Goal: Task Accomplishment & Management: Complete application form

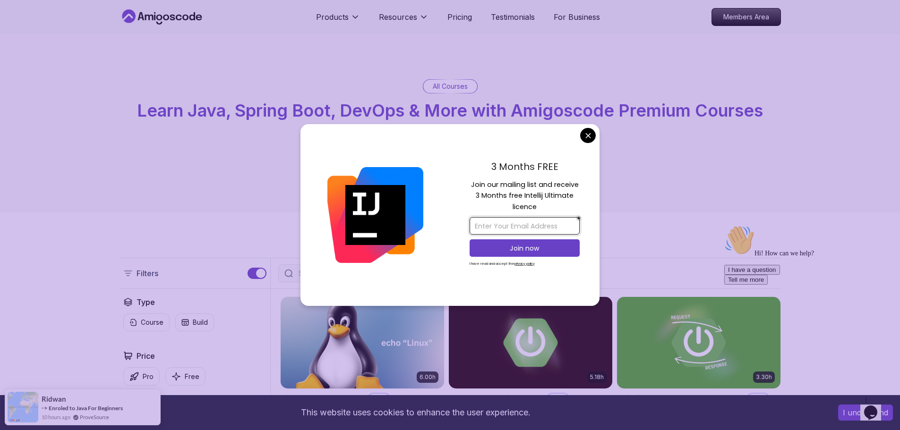
click at [541, 232] on input "email" at bounding box center [525, 225] width 110 height 17
type input "medmoulati@gmail.com"
click at [529, 248] on p "Join now" at bounding box center [524, 248] width 89 height 9
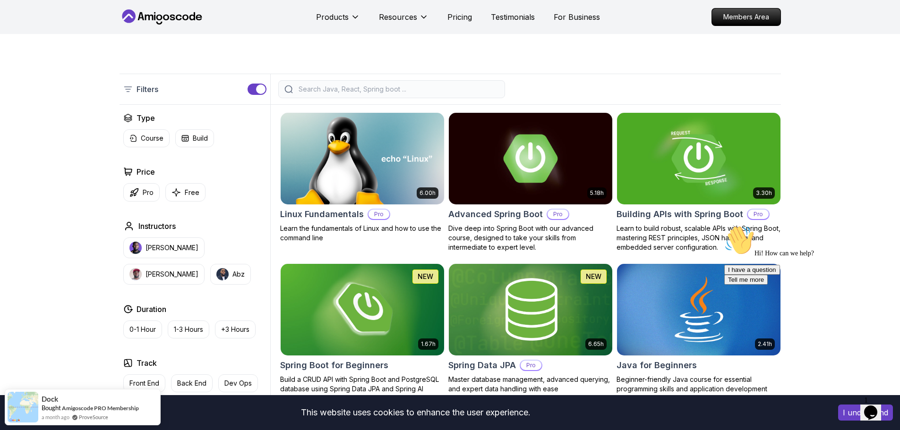
scroll to position [189, 0]
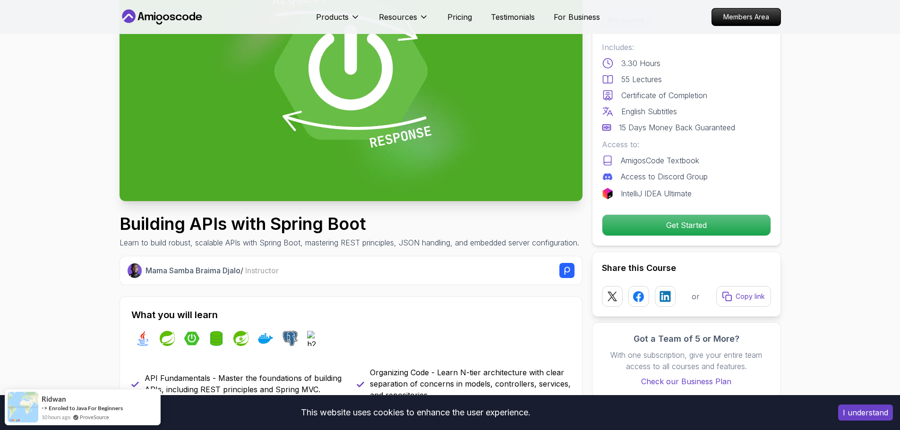
scroll to position [47, 0]
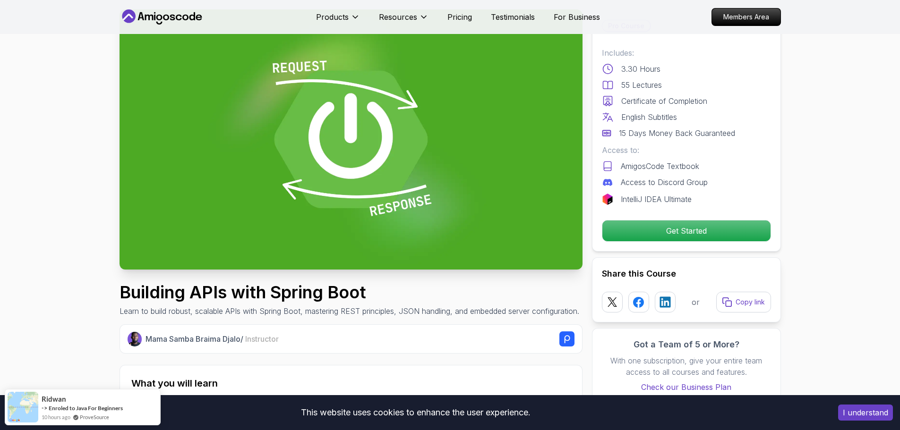
click at [635, 242] on div "Pro Course Includes: 3.30 Hours 55 Lectures Certificate of Completion English S…" at bounding box center [686, 130] width 189 height 242
click at [644, 234] on p "Get Started" at bounding box center [686, 231] width 160 height 20
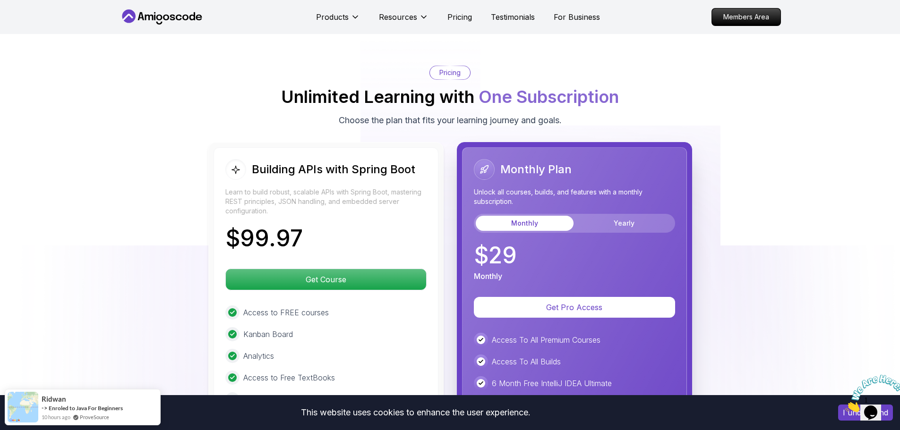
scroll to position [2214, 0]
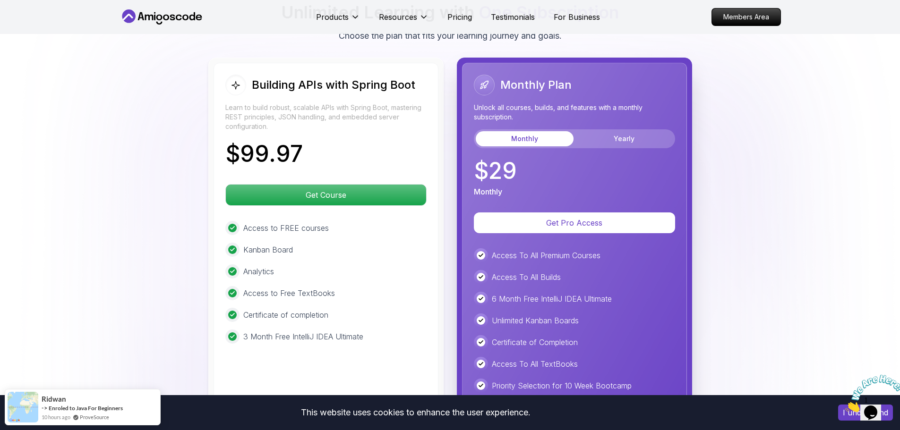
click at [578, 250] on p "Access To All Premium Courses" at bounding box center [546, 255] width 109 height 11
click at [527, 272] on p "Access To All Builds" at bounding box center [526, 277] width 69 height 11
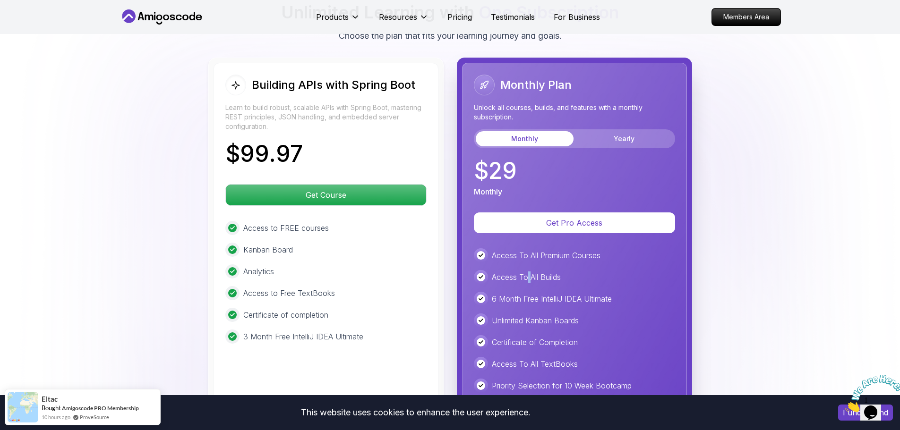
click at [527, 272] on p "Access To All Builds" at bounding box center [526, 277] width 69 height 11
click at [526, 293] on p "6 Month Free IntelliJ IDEA Ultimate" at bounding box center [552, 298] width 120 height 11
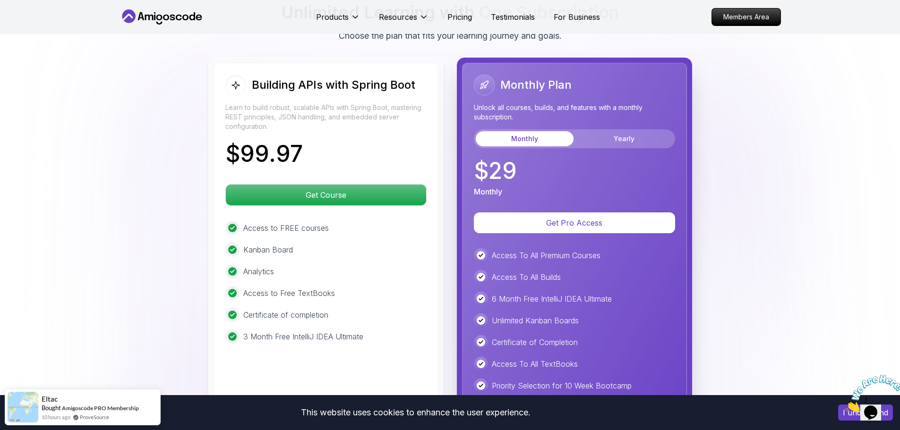
click at [517, 315] on p "Unlimited Kanban Boards" at bounding box center [535, 320] width 87 height 11
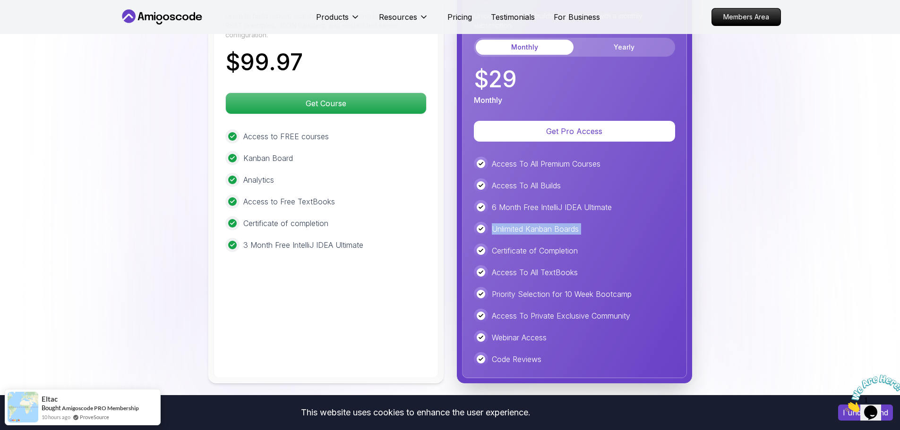
scroll to position [2309, 0]
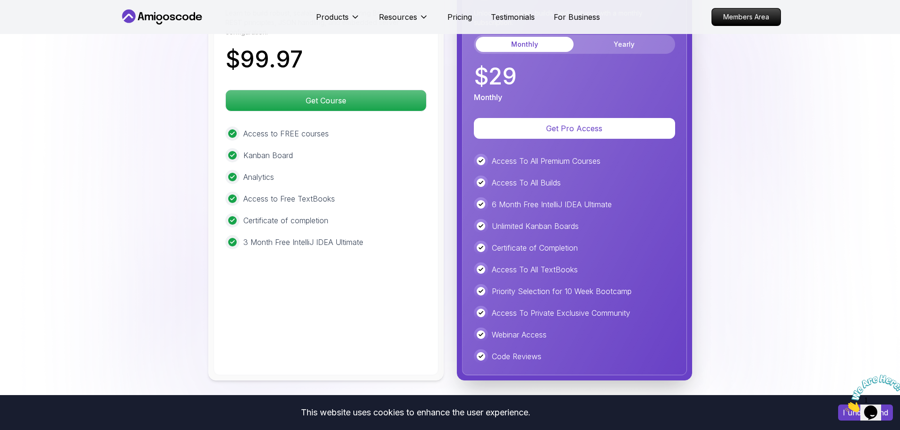
click at [523, 242] on p "Certificate of Completion" at bounding box center [535, 247] width 86 height 11
click at [524, 264] on p "Access To All TextBooks" at bounding box center [535, 269] width 86 height 11
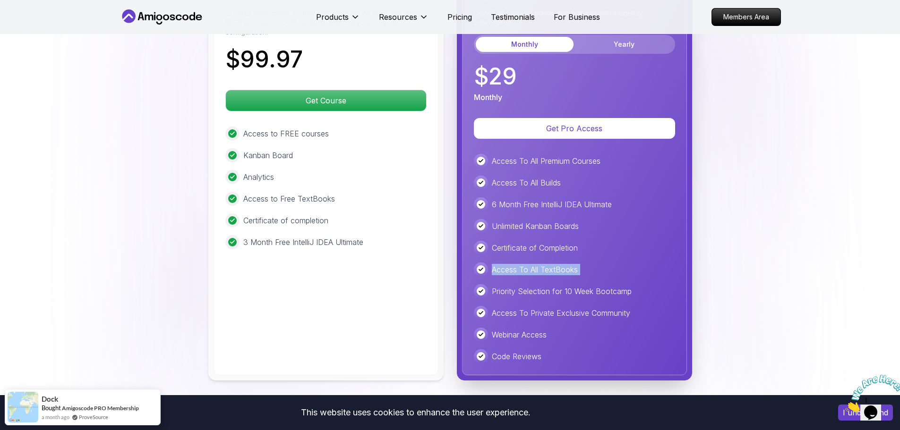
click at [524, 264] on p "Access To All TextBooks" at bounding box center [535, 269] width 86 height 11
click at [523, 268] on div "Access To All Premium Courses Access To All Builds 6 Month Free IntelliJ IDEA U…" at bounding box center [574, 259] width 201 height 210
click at [542, 291] on div "Access To All Premium Courses Access To All Builds 6 Month Free IntelliJ IDEA U…" at bounding box center [574, 259] width 201 height 210
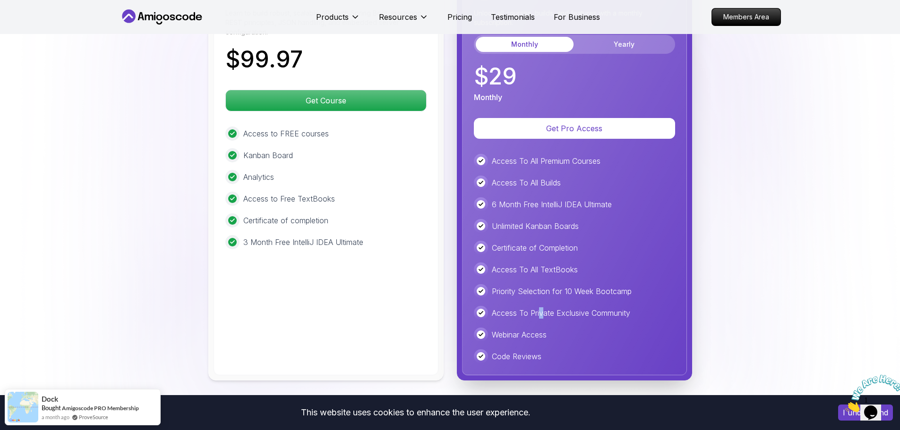
click at [543, 291] on div "Access To All Premium Courses Access To All Builds 6 Month Free IntelliJ IDEA U…" at bounding box center [574, 259] width 201 height 210
click at [543, 290] on div "Access To All Premium Courses Access To All Builds 6 Month Free IntelliJ IDEA U…" at bounding box center [574, 259] width 201 height 210
click at [544, 290] on div "Access To All Premium Courses Access To All Builds 6 Month Free IntelliJ IDEA U…" at bounding box center [574, 259] width 201 height 210
click at [530, 329] on p "Webinar Access" at bounding box center [519, 334] width 55 height 11
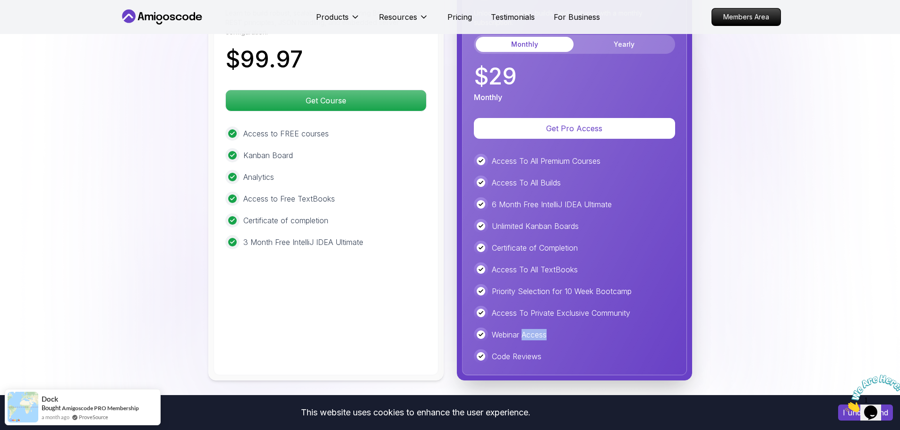
click at [530, 329] on p "Webinar Access" at bounding box center [519, 334] width 55 height 11
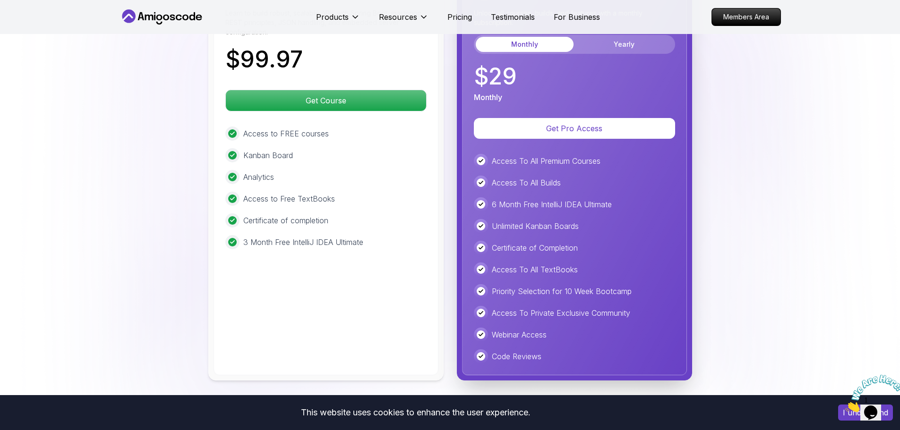
click at [526, 351] on p "Code Reviews" at bounding box center [517, 356] width 50 height 11
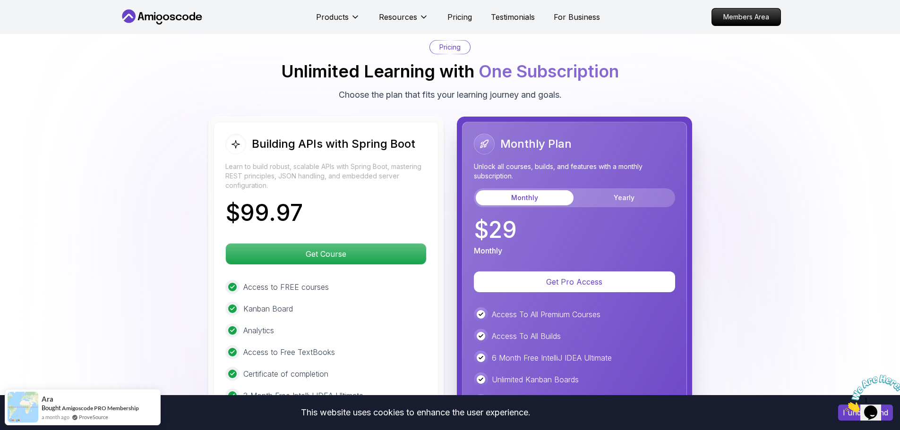
scroll to position [2214, 0]
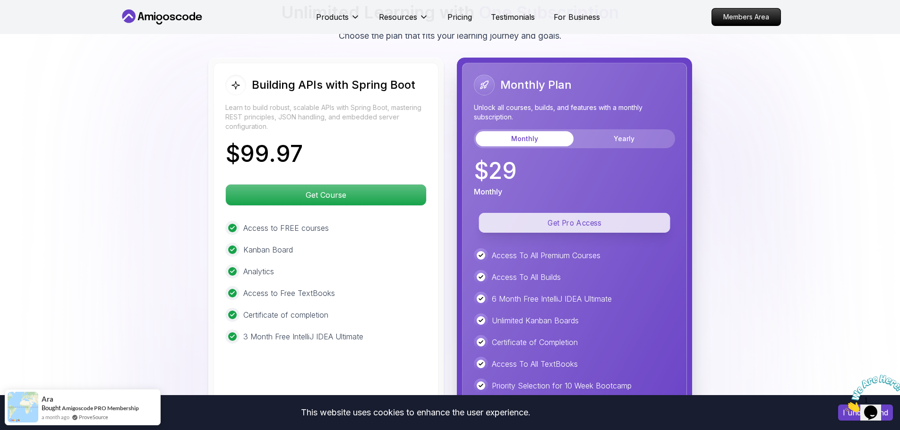
click at [576, 213] on p "Get Pro Access" at bounding box center [574, 223] width 191 height 20
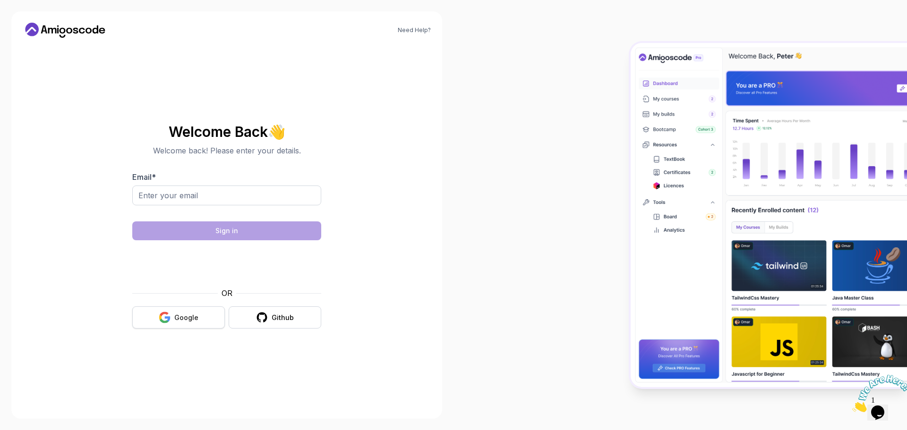
click at [180, 314] on div "Google" at bounding box center [186, 317] width 24 height 9
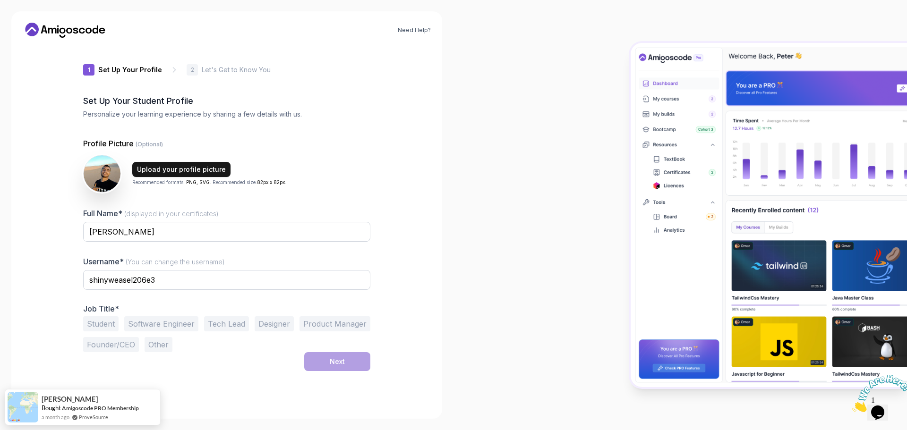
click at [197, 170] on div "Upload your profile picture" at bounding box center [181, 169] width 89 height 9
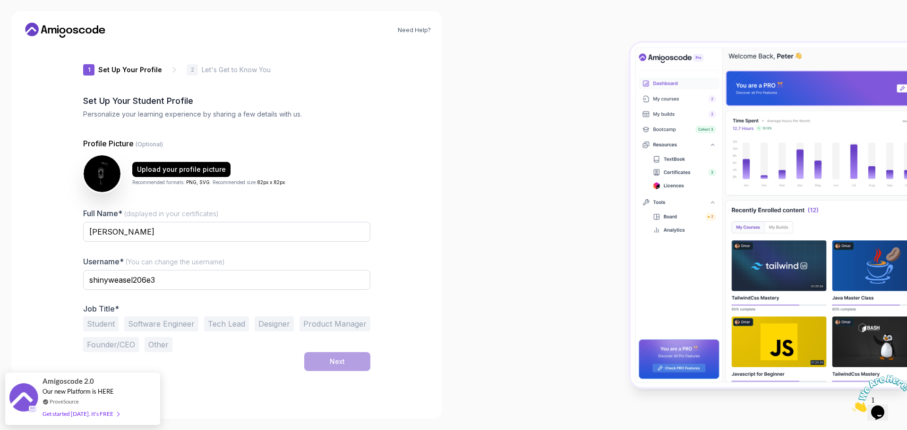
click at [234, 295] on div at bounding box center [226, 296] width 287 height 9
click at [280, 385] on div "1 Set Up Your Profile 1 Set Up Your Profile 2 Let's Get to Know You Set Up Your…" at bounding box center [226, 226] width 287 height 362
click at [176, 278] on input "shinyweasel206e3" at bounding box center [226, 280] width 287 height 20
drag, startPoint x: 199, startPoint y: 278, endPoint x: 0, endPoint y: 261, distance: 199.6
click at [0, 261] on div "Need Help? 1 Set Up Your Profile 1 Set Up Your Profile 2 Let's Get to Know You …" at bounding box center [227, 215] width 454 height 430
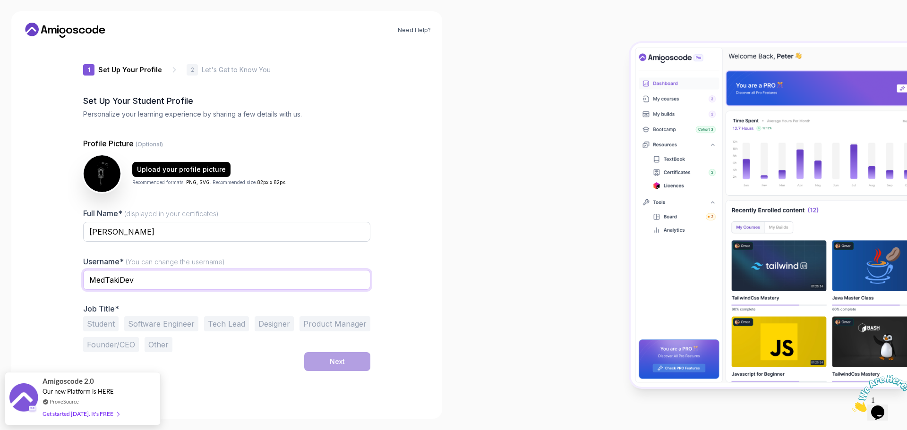
type input "MedTakiDev"
click at [79, 324] on div "1 Set Up Your Profile 1 Set Up Your Profile 2 Let's Get to Know You Set Up Your…" at bounding box center [226, 226] width 317 height 362
click at [95, 325] on button "Student" at bounding box center [100, 324] width 35 height 15
click at [168, 320] on button "Software Engineer" at bounding box center [161, 324] width 74 height 15
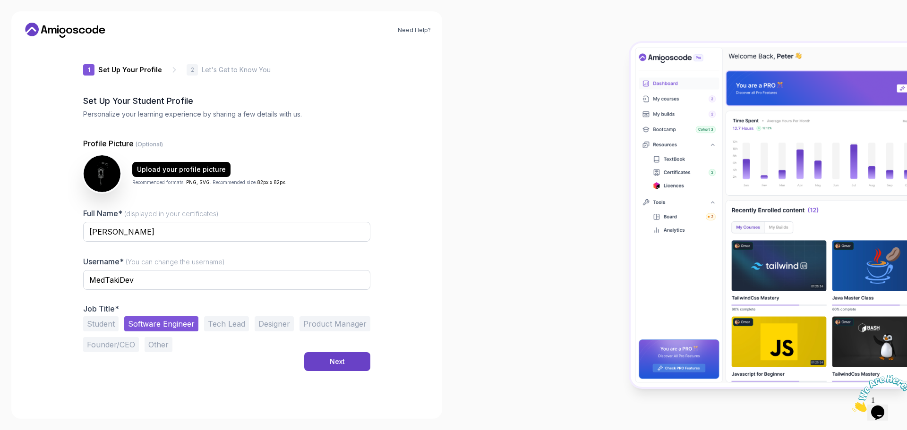
click at [93, 327] on button "Student" at bounding box center [100, 324] width 35 height 15
click at [169, 320] on button "Software Engineer" at bounding box center [161, 324] width 74 height 15
click at [106, 330] on button "Student" at bounding box center [100, 324] width 35 height 15
click at [343, 368] on button "Next" at bounding box center [337, 361] width 66 height 19
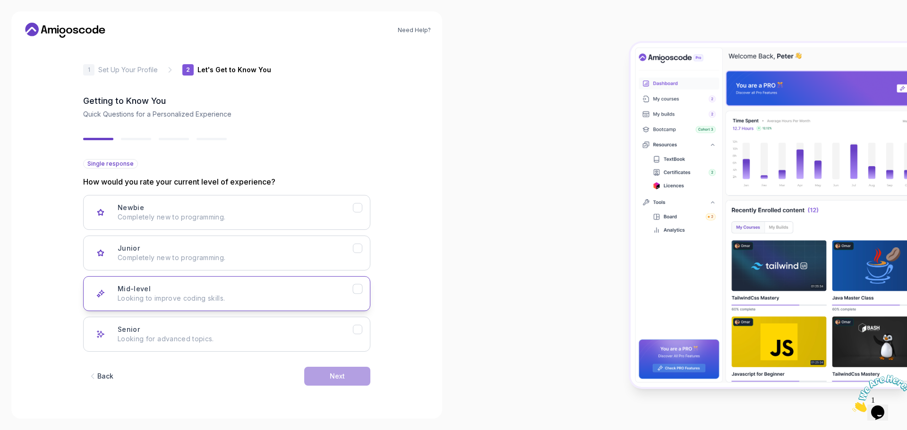
click at [183, 291] on div "Mid-level Looking to improve coding skills." at bounding box center [235, 293] width 235 height 19
click at [337, 375] on div "Next" at bounding box center [337, 376] width 15 height 9
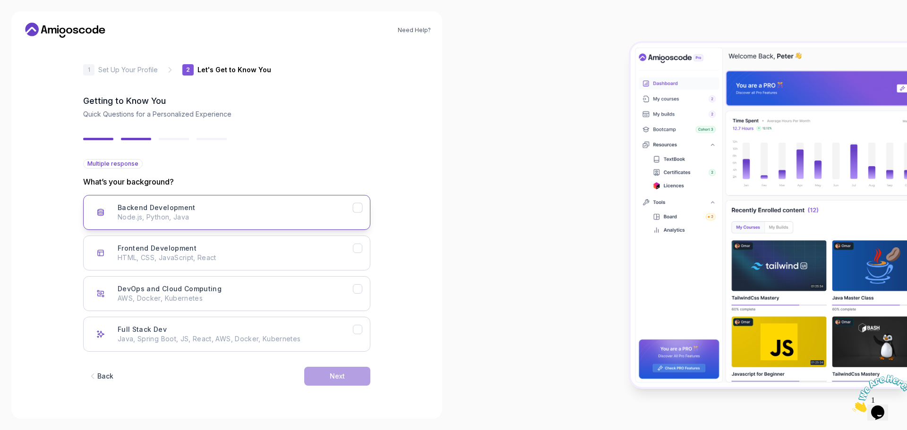
click at [360, 209] on icon "Backend Development" at bounding box center [357, 208] width 9 height 9
click at [102, 372] on button "Back" at bounding box center [100, 376] width 35 height 19
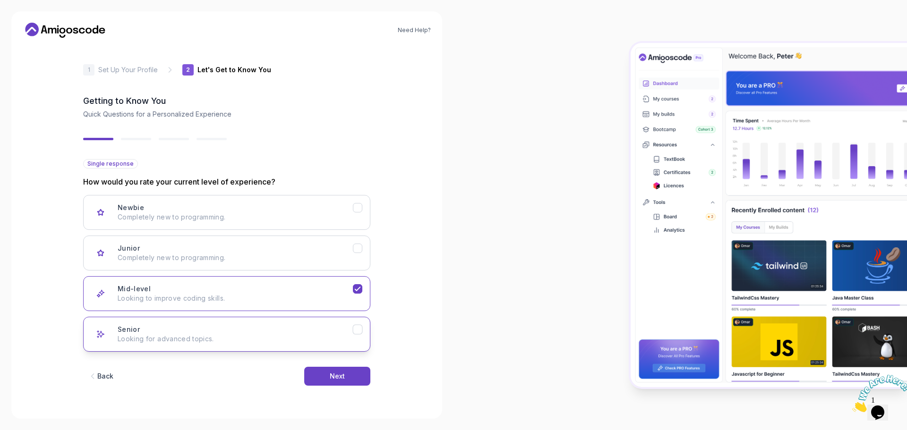
click at [351, 334] on div "Senior Looking for advanced topics." at bounding box center [235, 334] width 235 height 19
click at [355, 289] on icon "Mid-level" at bounding box center [357, 289] width 5 height 4
click at [323, 377] on button "Next" at bounding box center [337, 376] width 66 height 19
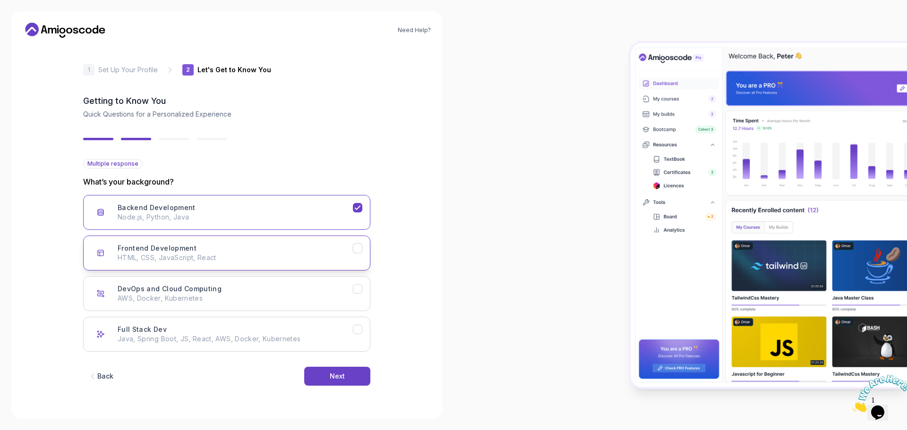
click at [361, 247] on icon "Frontend Development" at bounding box center [357, 248] width 9 height 9
click at [358, 332] on icon "Full Stack Dev" at bounding box center [357, 330] width 9 height 9
click at [354, 332] on icon "Full Stack Dev" at bounding box center [357, 330] width 9 height 9
click at [358, 332] on icon "Full Stack Dev" at bounding box center [357, 330] width 9 height 9
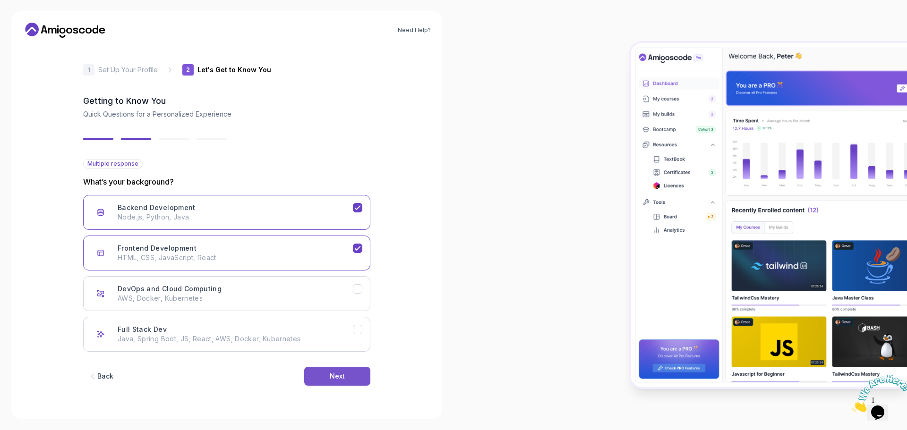
click at [337, 379] on div "Next" at bounding box center [337, 376] width 15 height 9
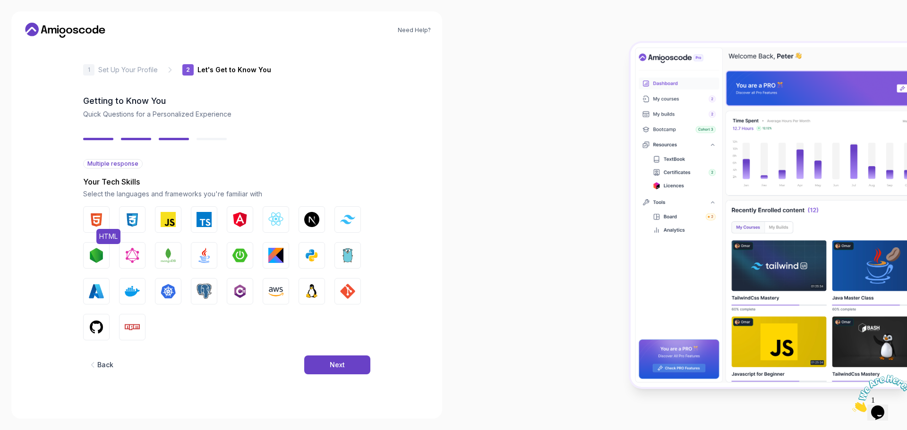
click at [93, 225] on img "button" at bounding box center [96, 219] width 15 height 15
click at [141, 224] on button "CSS" at bounding box center [132, 219] width 26 height 26
click at [171, 220] on img "button" at bounding box center [168, 219] width 15 height 15
click at [205, 222] on img "button" at bounding box center [204, 219] width 15 height 15
click at [274, 223] on img "button" at bounding box center [275, 219] width 15 height 15
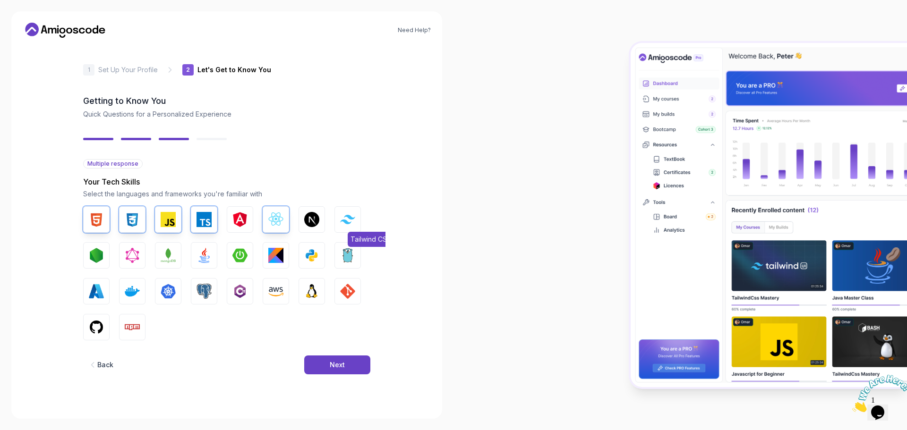
click at [354, 226] on button "Tailwind CSS" at bounding box center [347, 219] width 26 height 26
click at [210, 257] on img "button" at bounding box center [204, 255] width 15 height 15
click at [311, 263] on button "Python" at bounding box center [312, 255] width 26 height 26
click at [146, 292] on div "HTML CSS JavaScript TypeScript Angular React.js Next.js Tailwind CSS Node.js Gr…" at bounding box center [226, 273] width 287 height 134
click at [133, 292] on img "button" at bounding box center [132, 291] width 15 height 15
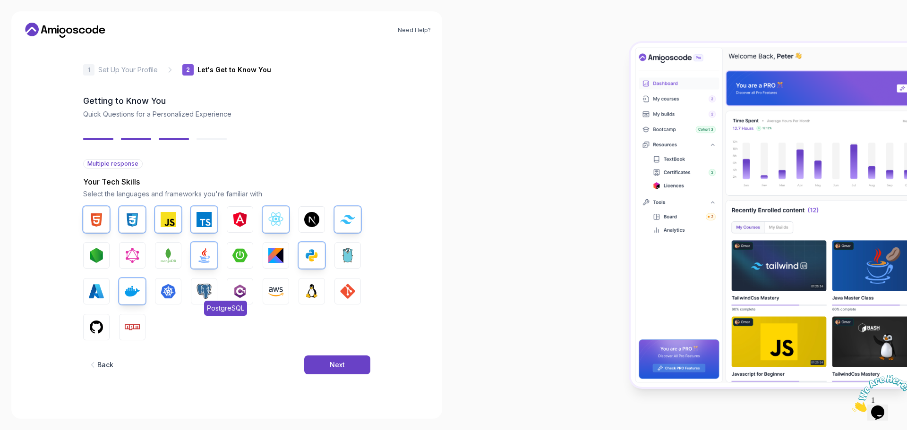
click at [206, 293] on img "button" at bounding box center [204, 291] width 15 height 15
click at [345, 299] on img "button" at bounding box center [347, 291] width 15 height 15
click at [96, 331] on img "button" at bounding box center [96, 327] width 15 height 15
click at [140, 328] on button "Npm" at bounding box center [132, 327] width 26 height 26
click at [242, 254] on img "button" at bounding box center [239, 255] width 15 height 15
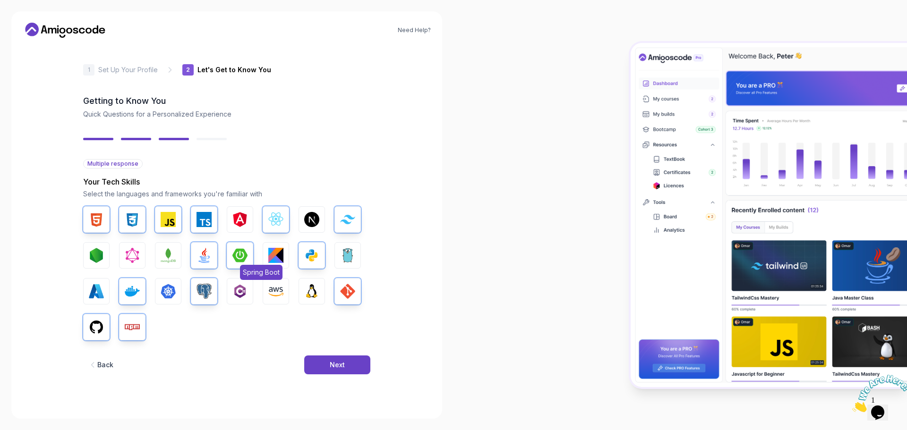
drag, startPoint x: 240, startPoint y: 252, endPoint x: 278, endPoint y: 278, distance: 45.6
click at [240, 253] on img "button" at bounding box center [239, 255] width 15 height 15
click at [319, 361] on button "Next" at bounding box center [337, 365] width 66 height 19
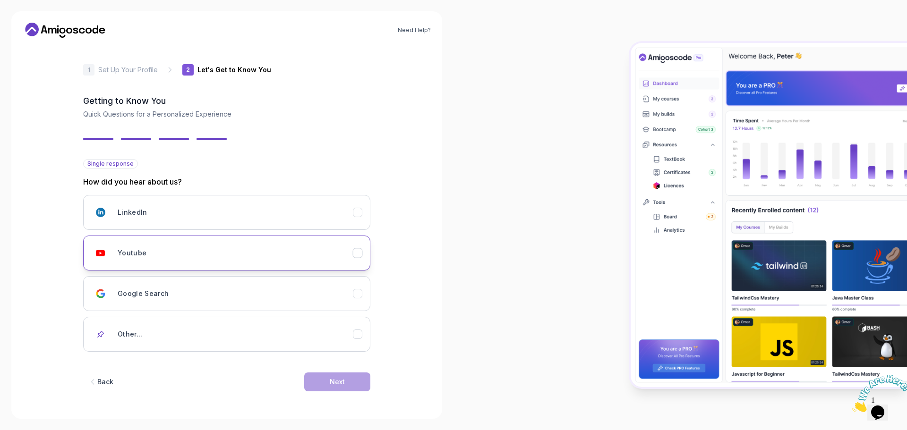
click at [226, 250] on div "Youtube" at bounding box center [235, 253] width 235 height 19
click at [352, 379] on button "Next" at bounding box center [337, 382] width 66 height 19
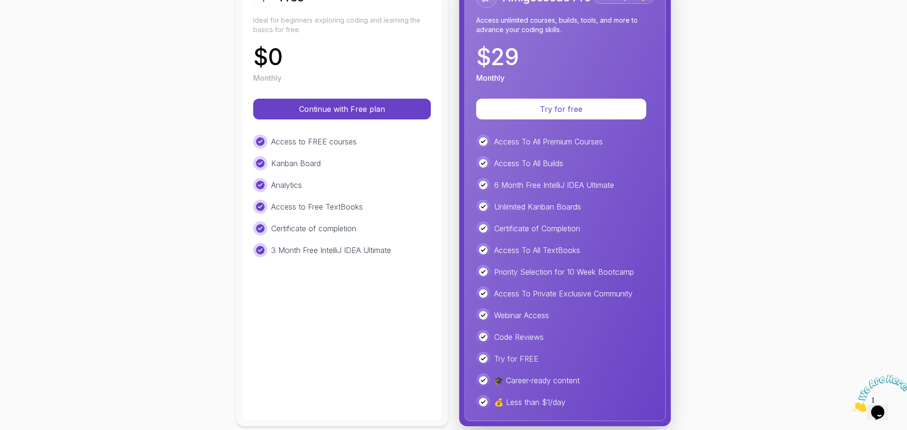
scroll to position [158, 0]
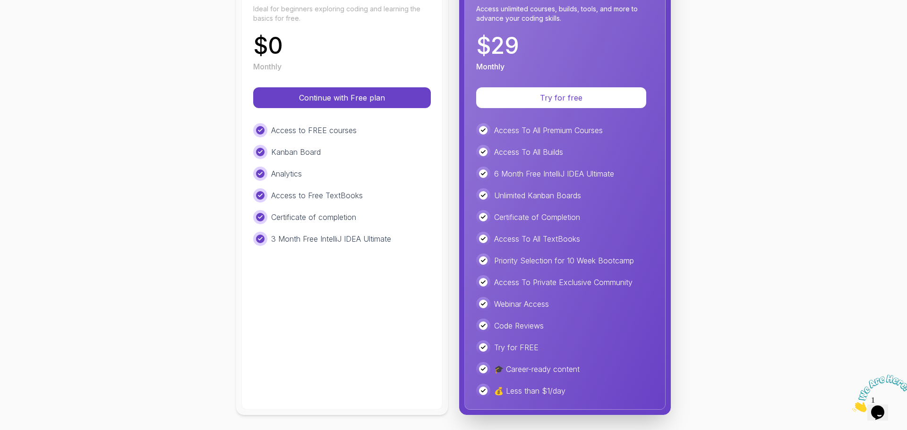
click at [333, 241] on p "3 Month Free IntelliJ IDEA Ultimate" at bounding box center [331, 238] width 120 height 11
click at [304, 212] on p "Certificate of completion" at bounding box center [313, 217] width 85 height 11
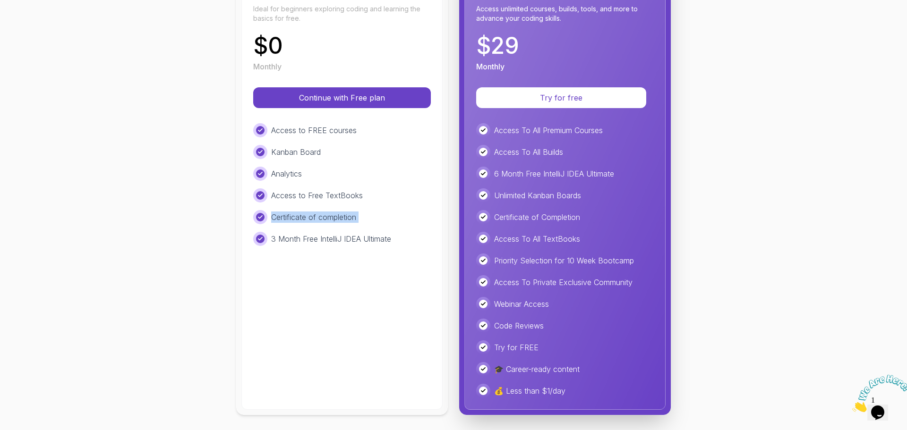
click at [304, 212] on p "Certificate of completion" at bounding box center [313, 217] width 85 height 11
click at [303, 197] on p "Access to Free TextBooks" at bounding box center [317, 195] width 92 height 11
click at [291, 174] on p "Analytics" at bounding box center [286, 173] width 31 height 11
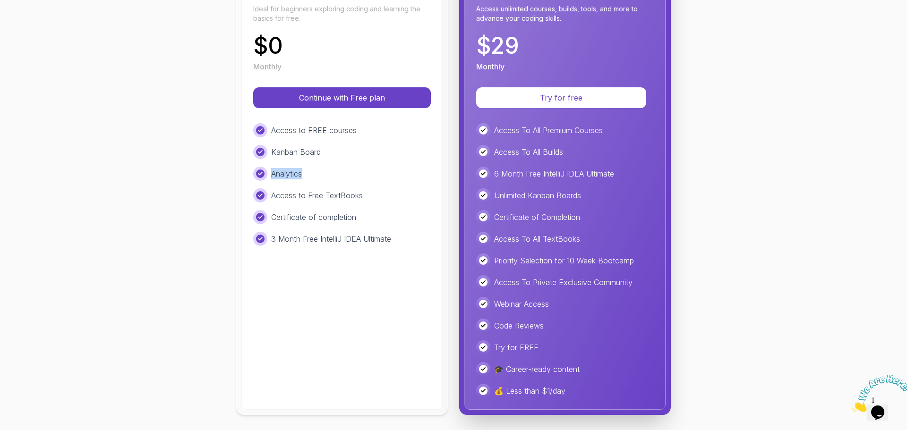
click at [291, 174] on p "Analytics" at bounding box center [286, 173] width 31 height 11
click at [291, 153] on p "Kanban Board" at bounding box center [296, 151] width 50 height 11
click at [295, 129] on p "Access to FREE courses" at bounding box center [314, 130] width 86 height 11
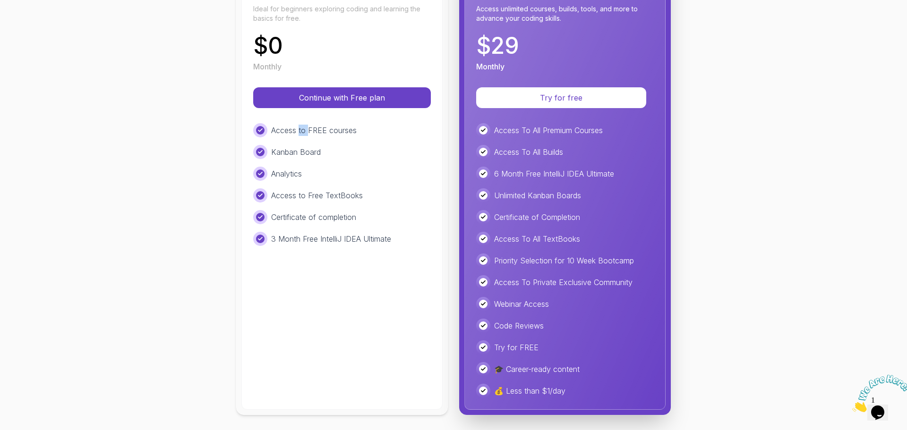
click at [295, 129] on p "Access to FREE courses" at bounding box center [314, 130] width 86 height 11
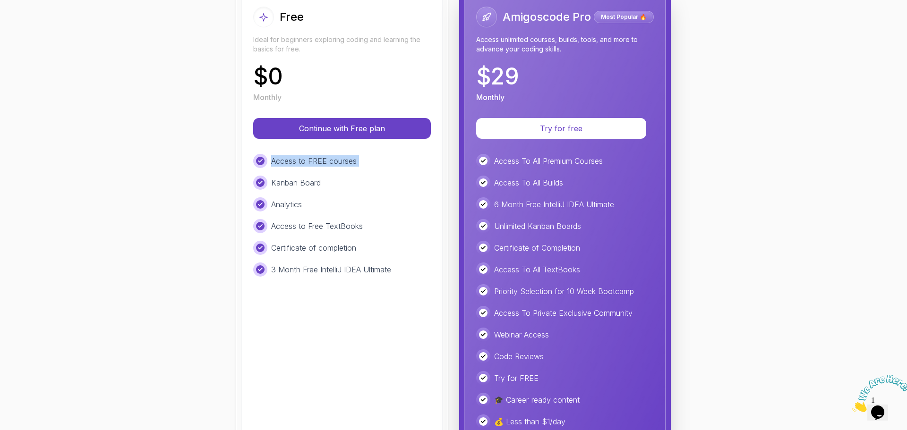
scroll to position [64, 0]
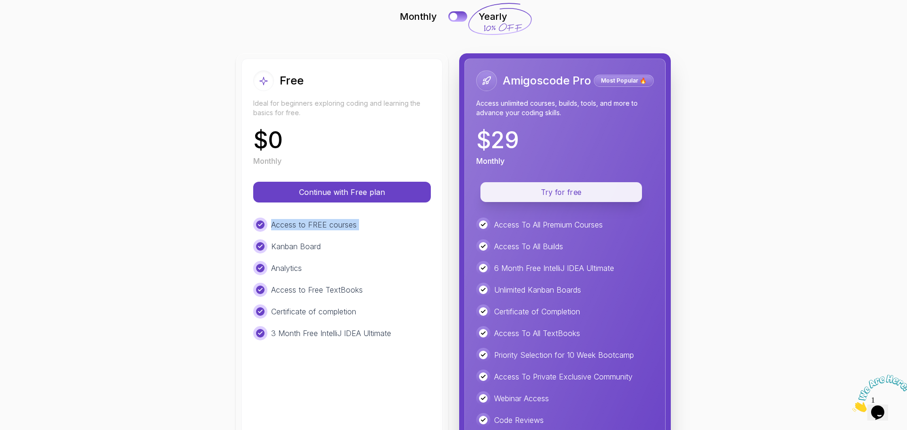
click at [576, 199] on button "Try for free" at bounding box center [561, 192] width 162 height 20
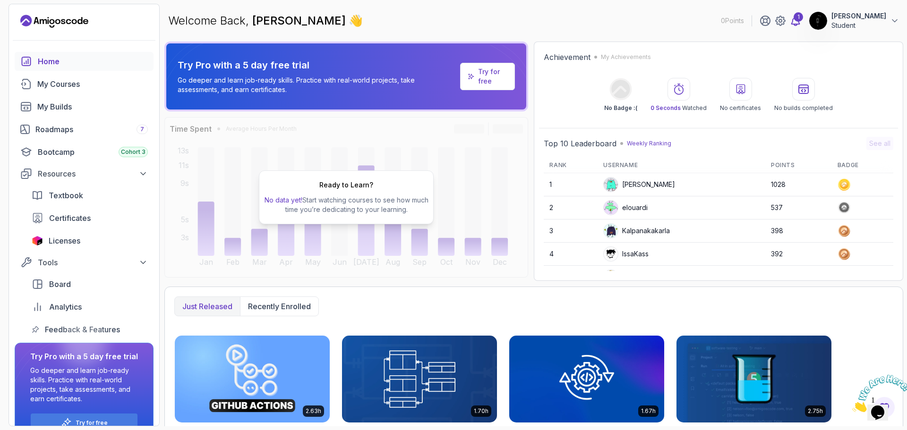
click at [790, 22] on icon at bounding box center [795, 20] width 11 height 11
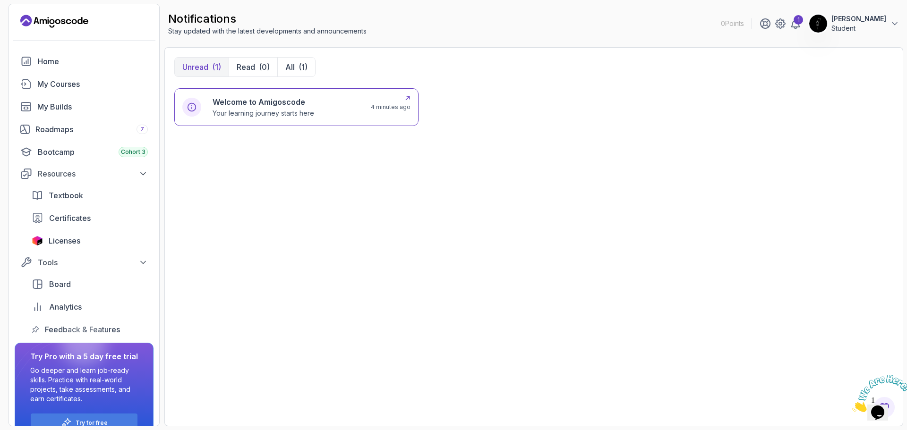
click at [277, 111] on p "Your learning journey starts here" at bounding box center [264, 113] width 102 height 9
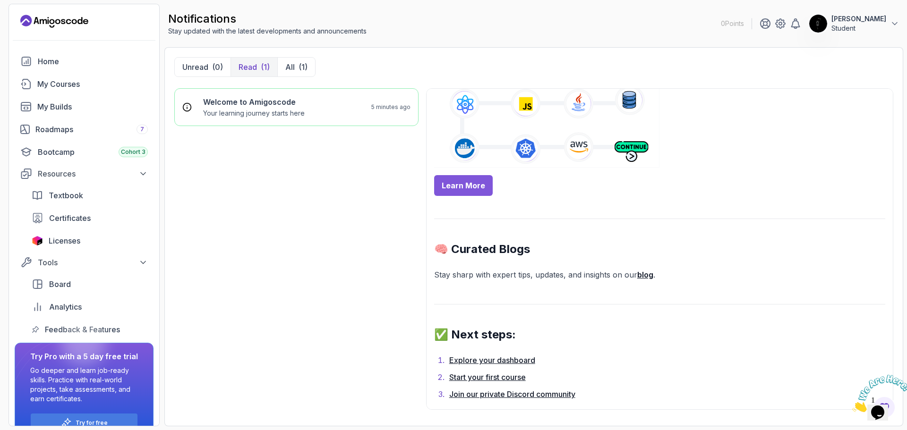
scroll to position [481, 0]
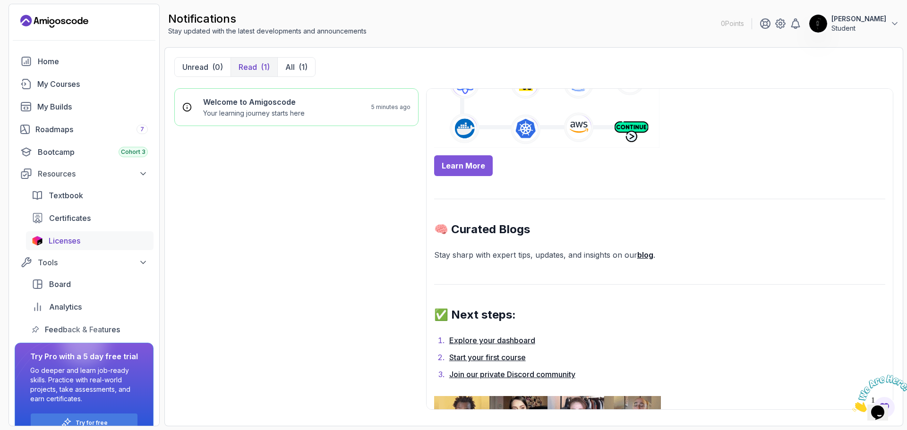
click at [78, 240] on span "Licenses" at bounding box center [65, 240] width 32 height 11
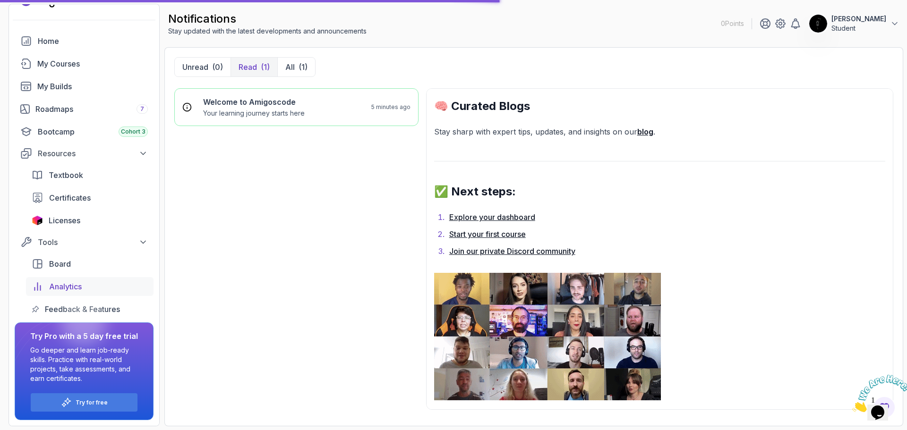
scroll to position [0, 0]
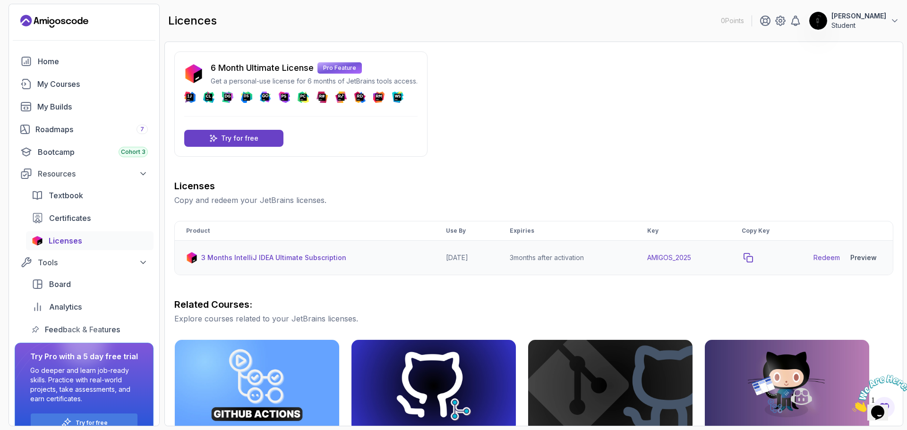
click at [753, 257] on icon "copy-button" at bounding box center [748, 258] width 9 height 9
click at [609, 289] on div "Licenses Copy and redeem your JetBrains licenses. Product Use By Expiries Key C…" at bounding box center [533, 401] width 719 height 443
click at [859, 260] on div "Preview" at bounding box center [863, 257] width 26 height 9
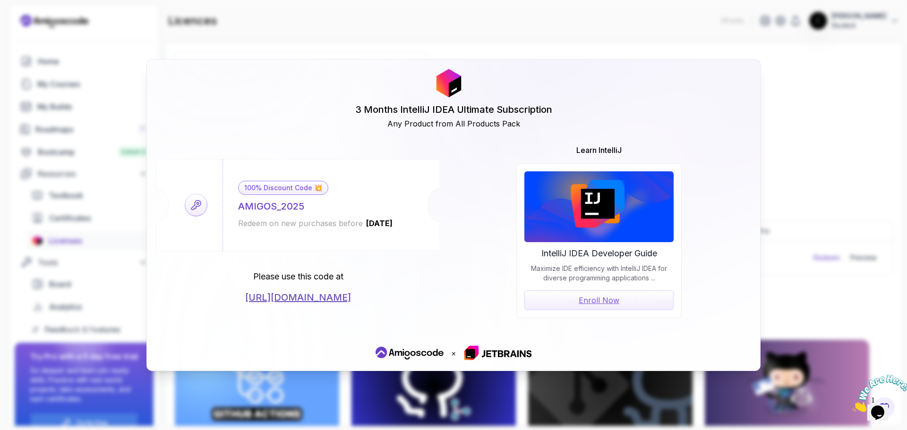
click at [345, 297] on link "[URL][DOMAIN_NAME]" at bounding box center [298, 297] width 106 height 13
click at [823, 233] on div "3 Months IntelliJ IDEA Ultimate Subscription Any Product from All Products Pack…" at bounding box center [453, 215] width 907 height 430
